Goal: Task Accomplishment & Management: Use online tool/utility

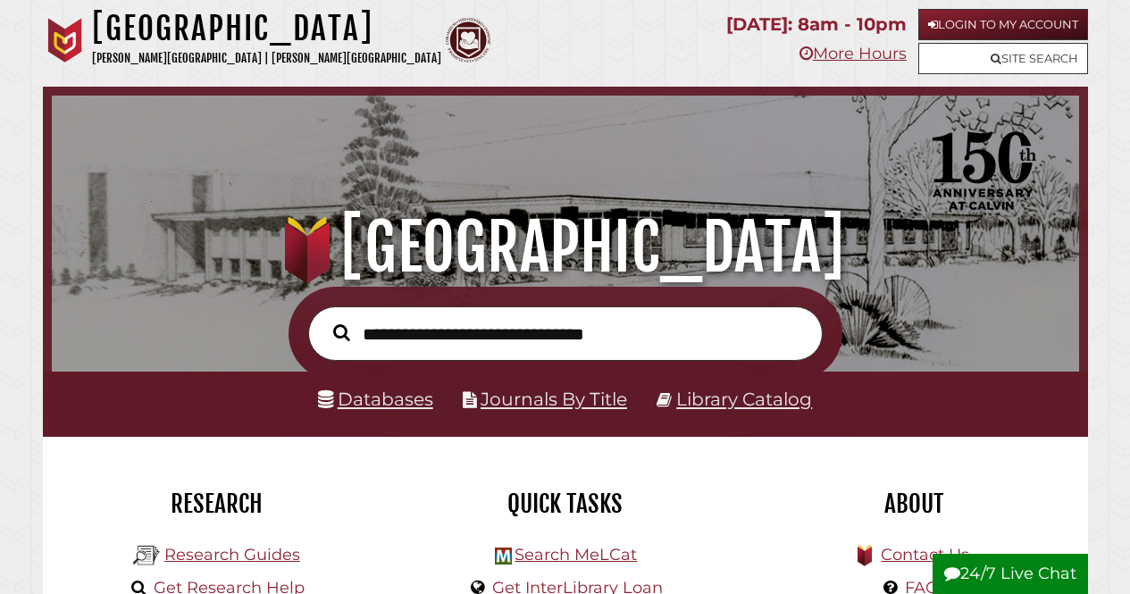
click at [1019, 22] on link "Login to My Account" at bounding box center [1003, 24] width 170 height 31
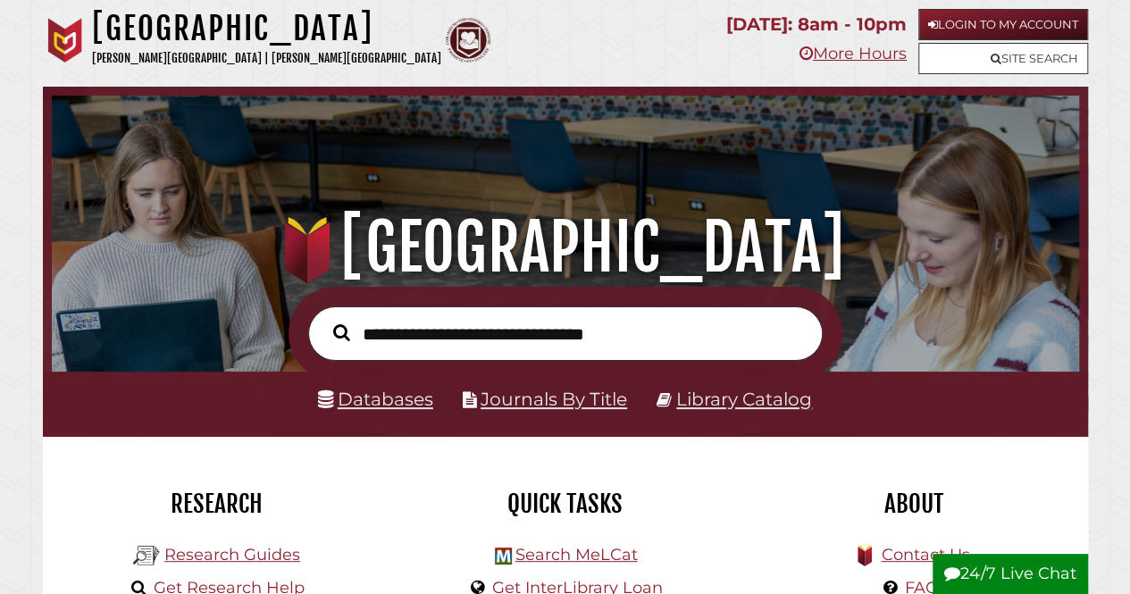
scroll to position [340, 1019]
click at [987, 18] on link "Login to My Account" at bounding box center [1003, 24] width 170 height 31
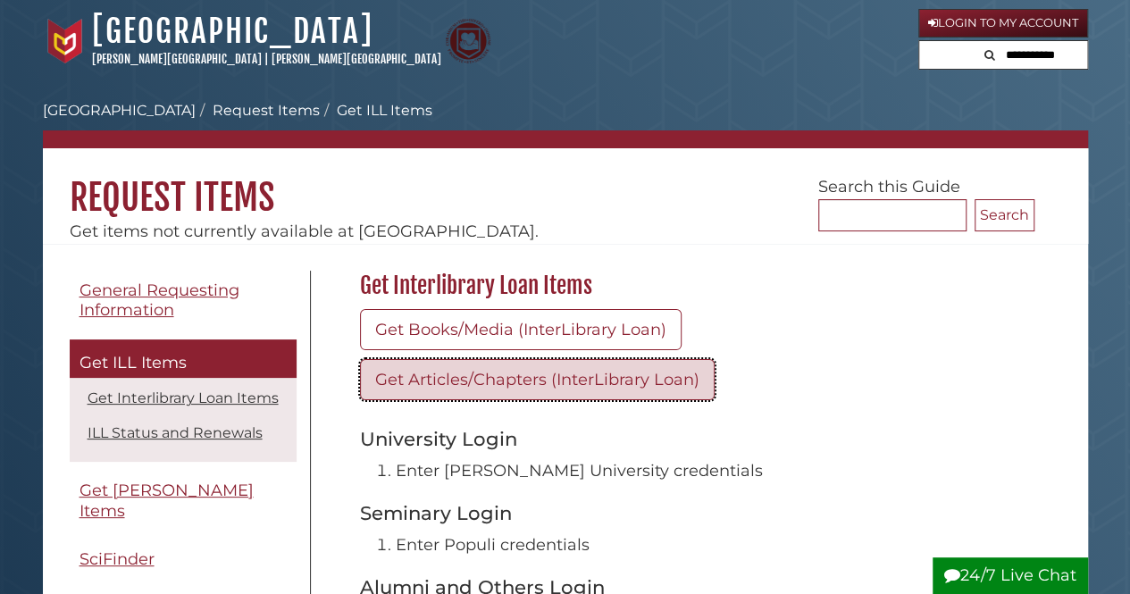
click at [479, 374] on link "Get Articles/Chapters (InterLibrary Loan)" at bounding box center [537, 379] width 355 height 41
